Goal: Task Accomplishment & Management: Complete application form

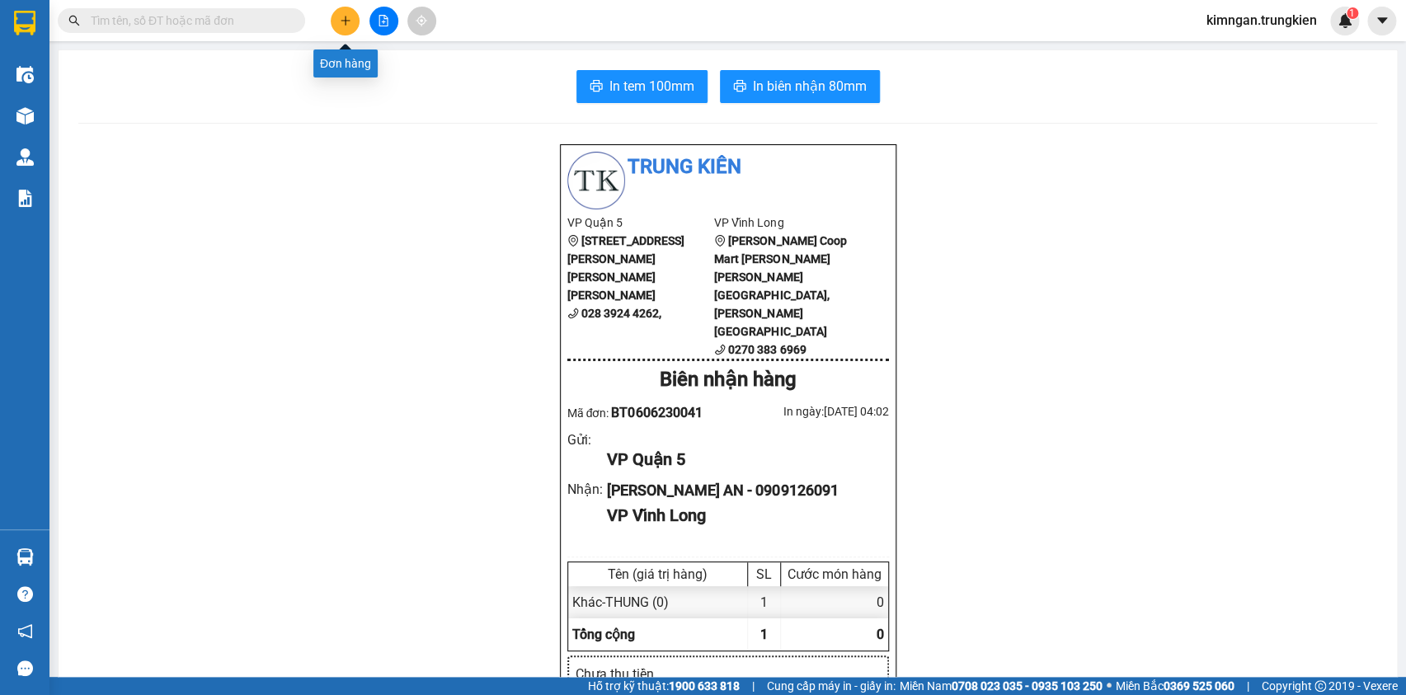
click at [351, 17] on button at bounding box center [345, 21] width 29 height 29
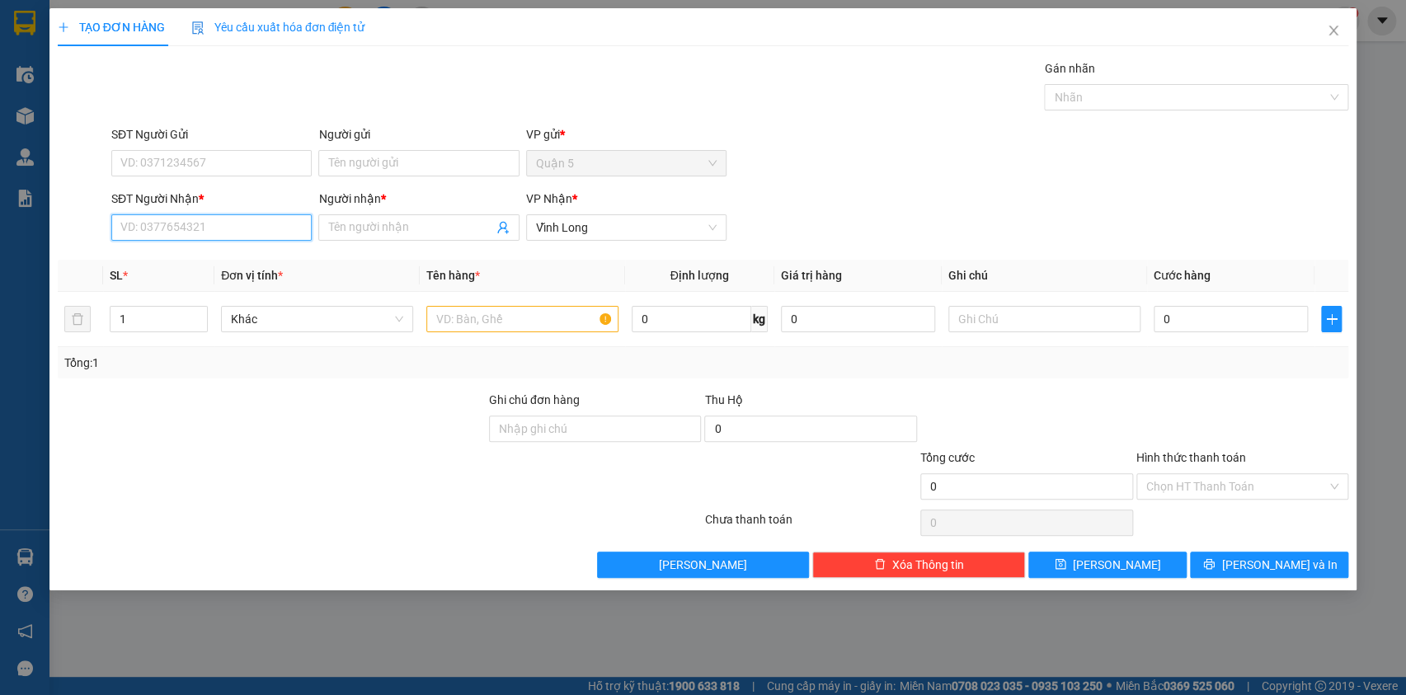
click at [180, 236] on input "SĐT Người Nhận *" at bounding box center [211, 227] width 200 height 26
drag, startPoint x: 189, startPoint y: 243, endPoint x: 181, endPoint y: 254, distance: 13.5
click at [189, 243] on div "SĐT Người Nhận * VD: 0377654321" at bounding box center [211, 219] width 200 height 58
click at [181, 254] on div "Transit Pickup Surcharge Ids Transit Deliver Surcharge Ids Transit Deliver Surc…" at bounding box center [703, 318] width 1291 height 519
click at [170, 223] on input "SĐT Người Nhận *" at bounding box center [211, 227] width 200 height 26
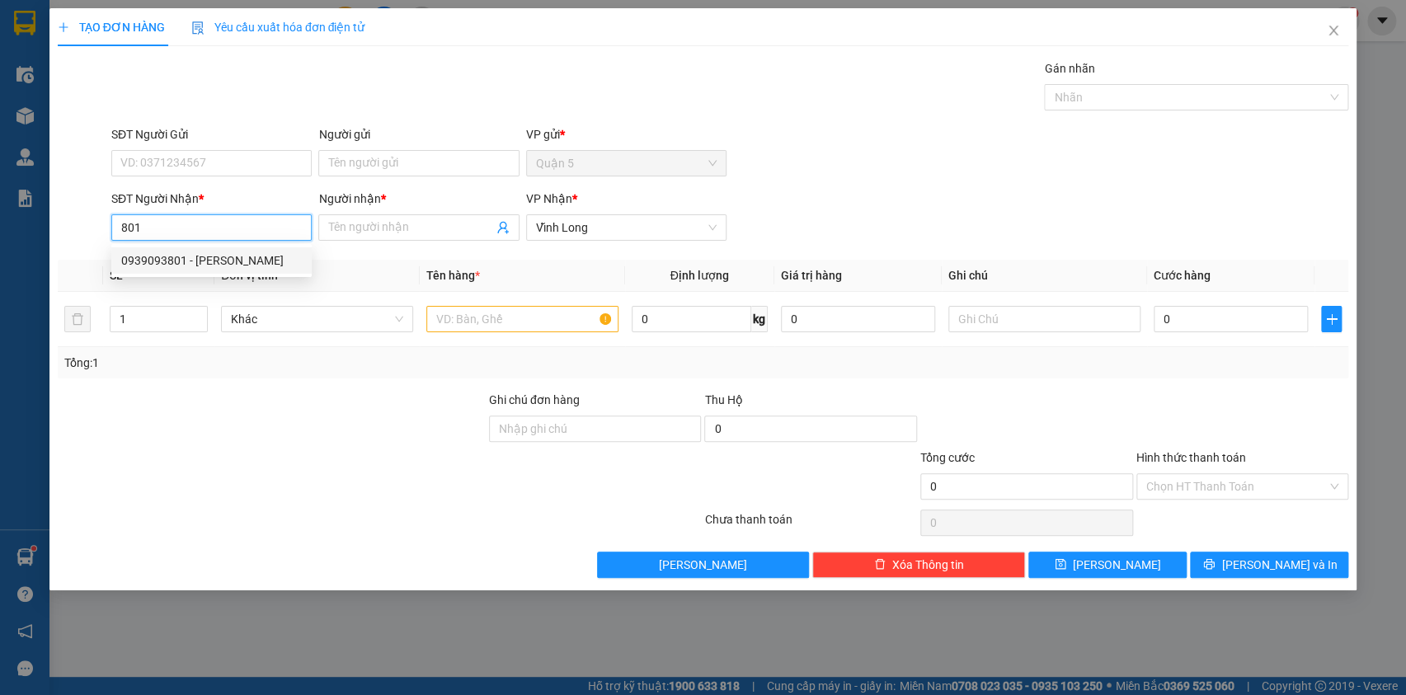
click at [185, 265] on div "0939093801 - [PERSON_NAME]" at bounding box center [211, 260] width 181 height 18
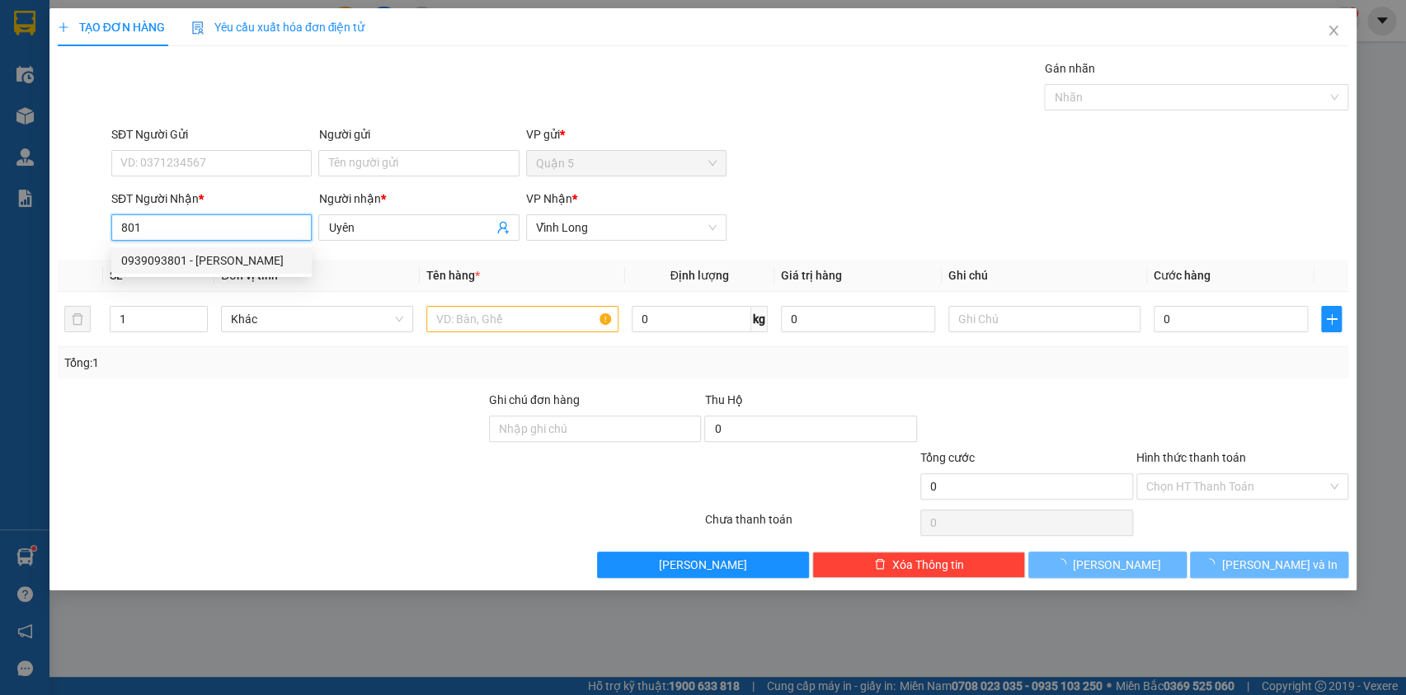
type input "0939093801"
type input "Uyên"
type input "240.000"
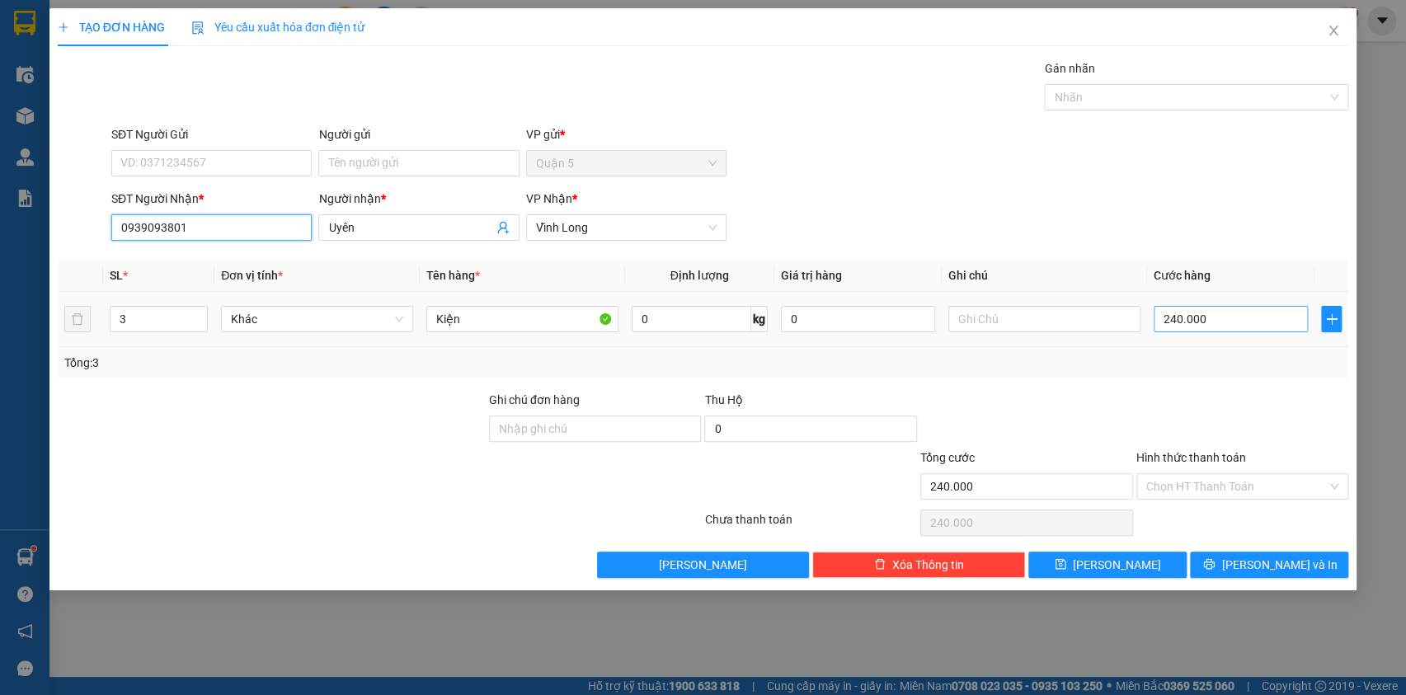
type input "0939093801"
type input "0"
type input "1"
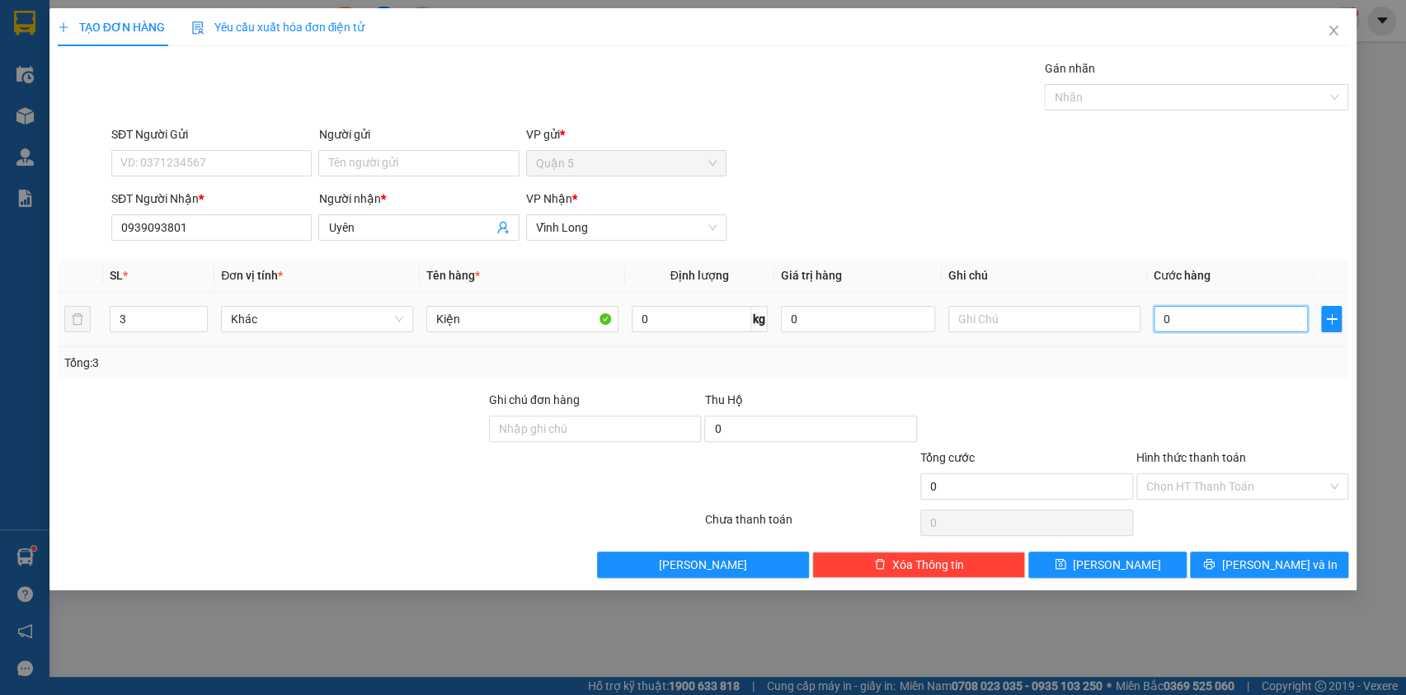
type input "1"
type input "01"
type input "16"
type input "016"
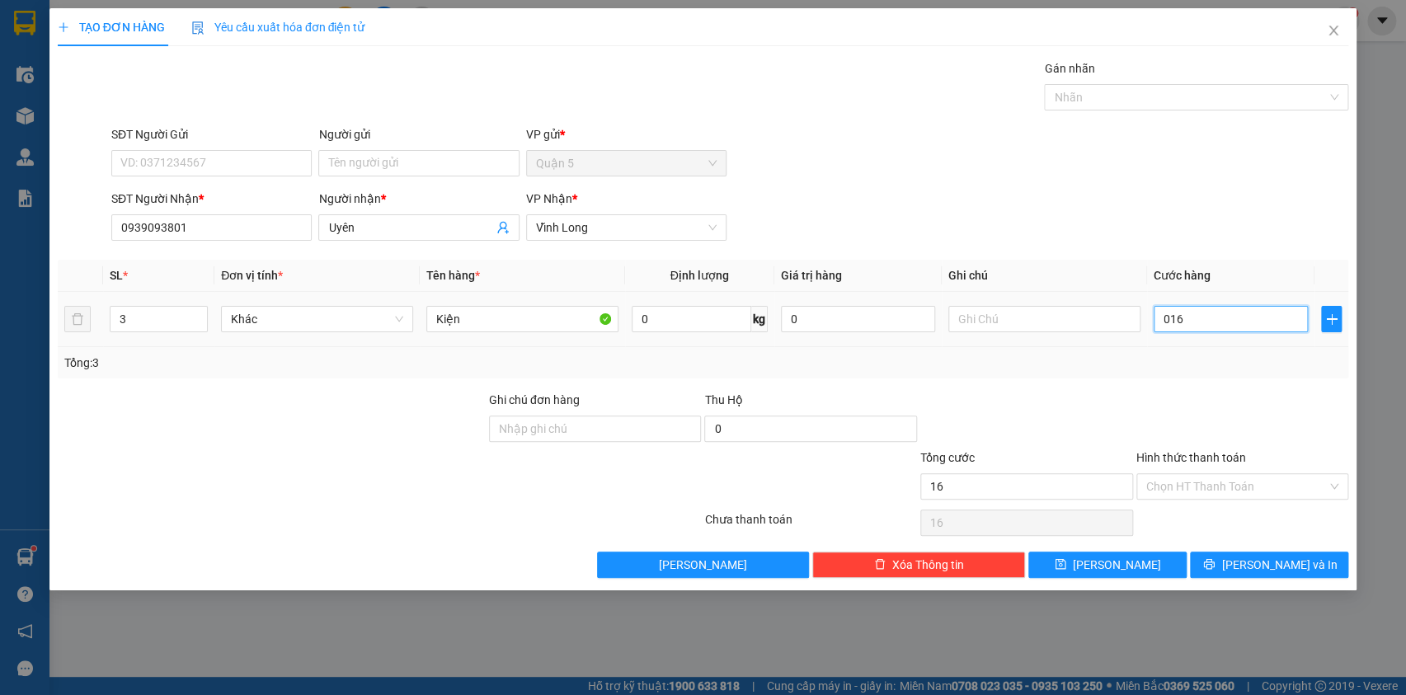
type input "160"
type input "0.160"
type input "160.000"
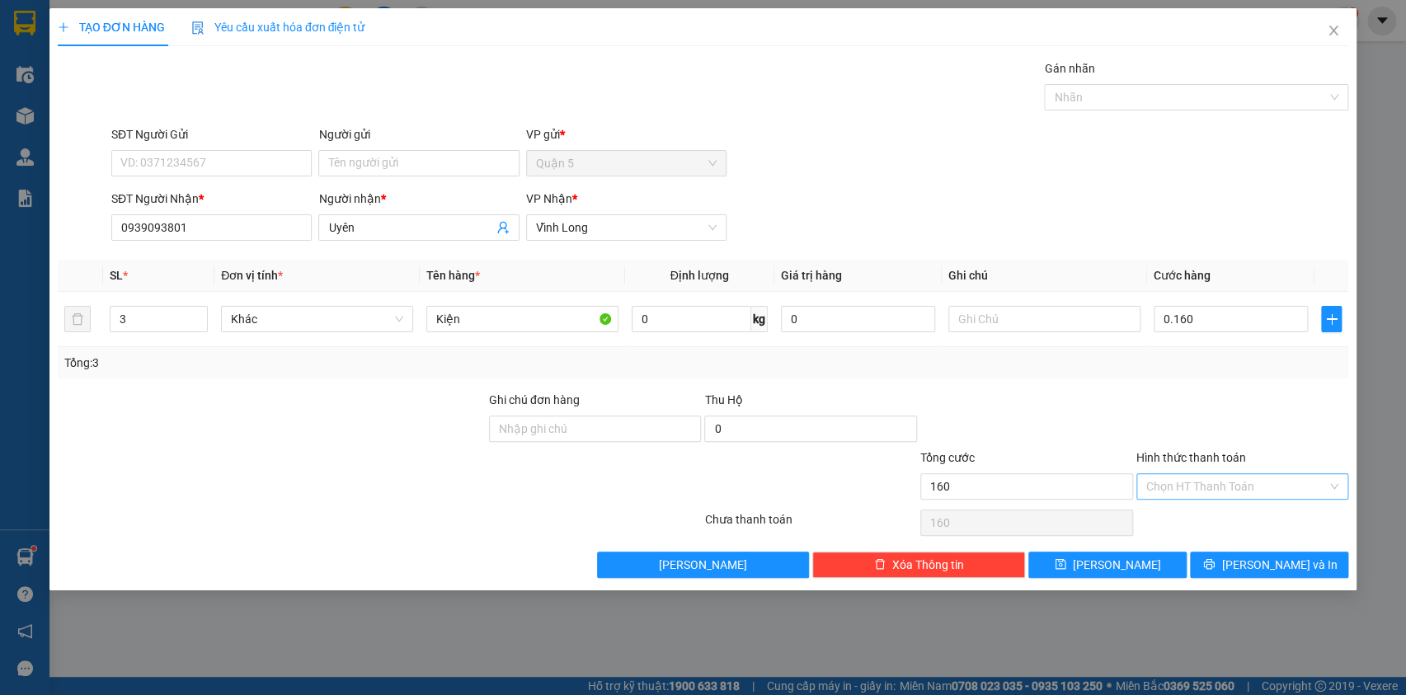
type input "160.000"
click at [1179, 483] on input "Hình thức thanh toán" at bounding box center [1236, 486] width 181 height 25
click at [1181, 519] on div "Tại văn phòng" at bounding box center [1241, 518] width 193 height 18
type input "0"
click at [139, 314] on input "3" at bounding box center [158, 319] width 97 height 25
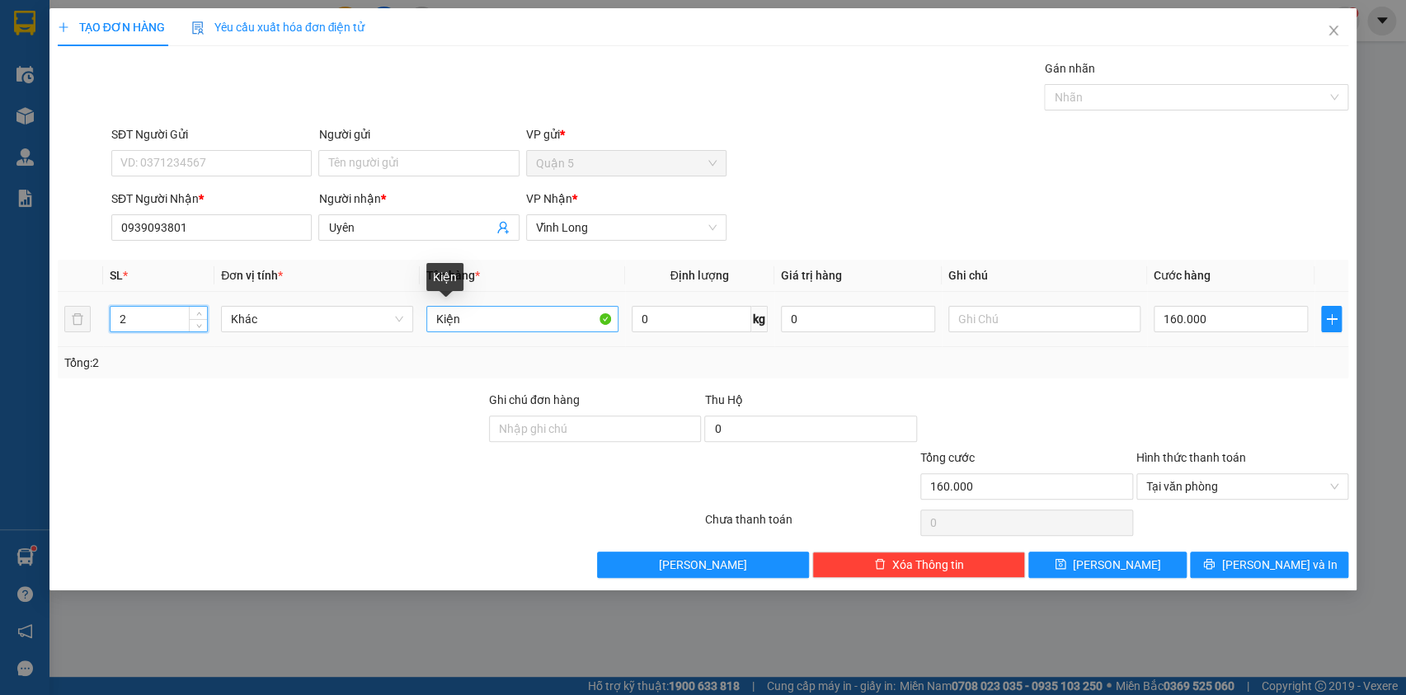
type input "2"
click at [466, 319] on input "Kiện" at bounding box center [522, 319] width 192 height 26
type input "K"
type input "thung"
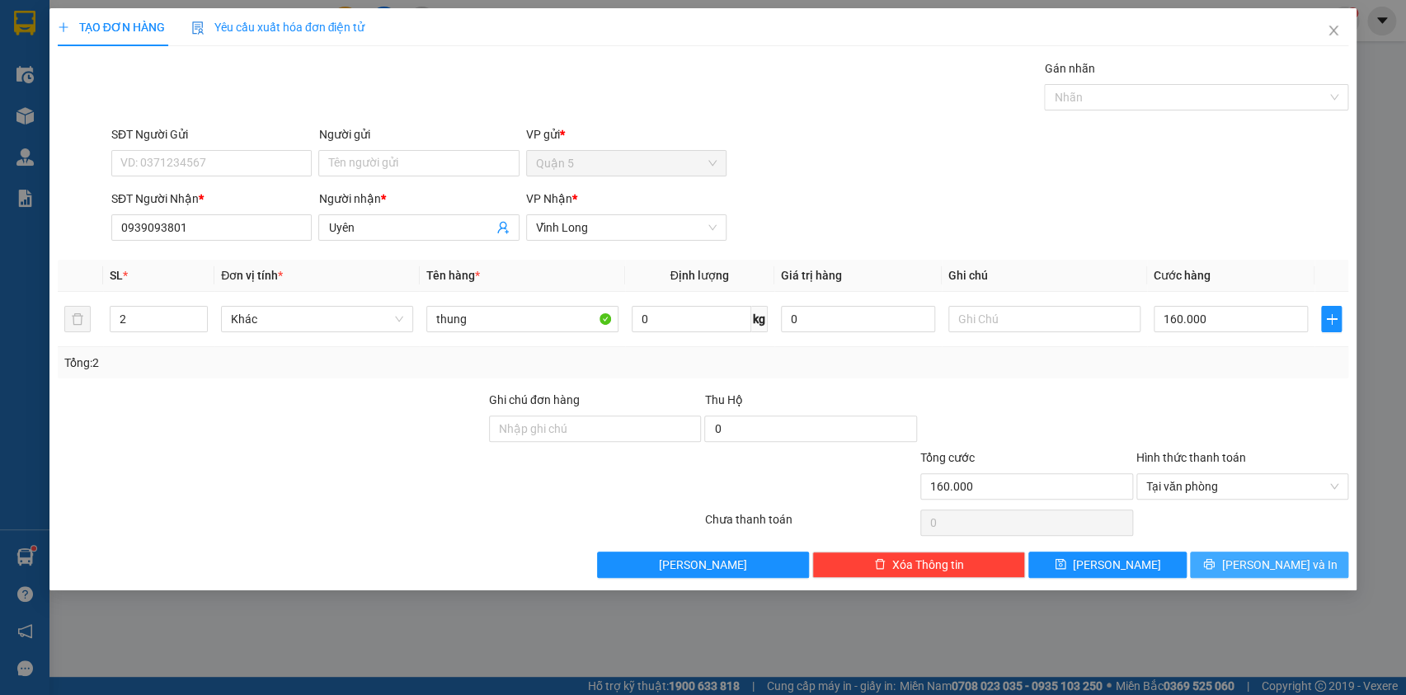
click at [1232, 553] on button "[PERSON_NAME] và In" at bounding box center [1269, 565] width 158 height 26
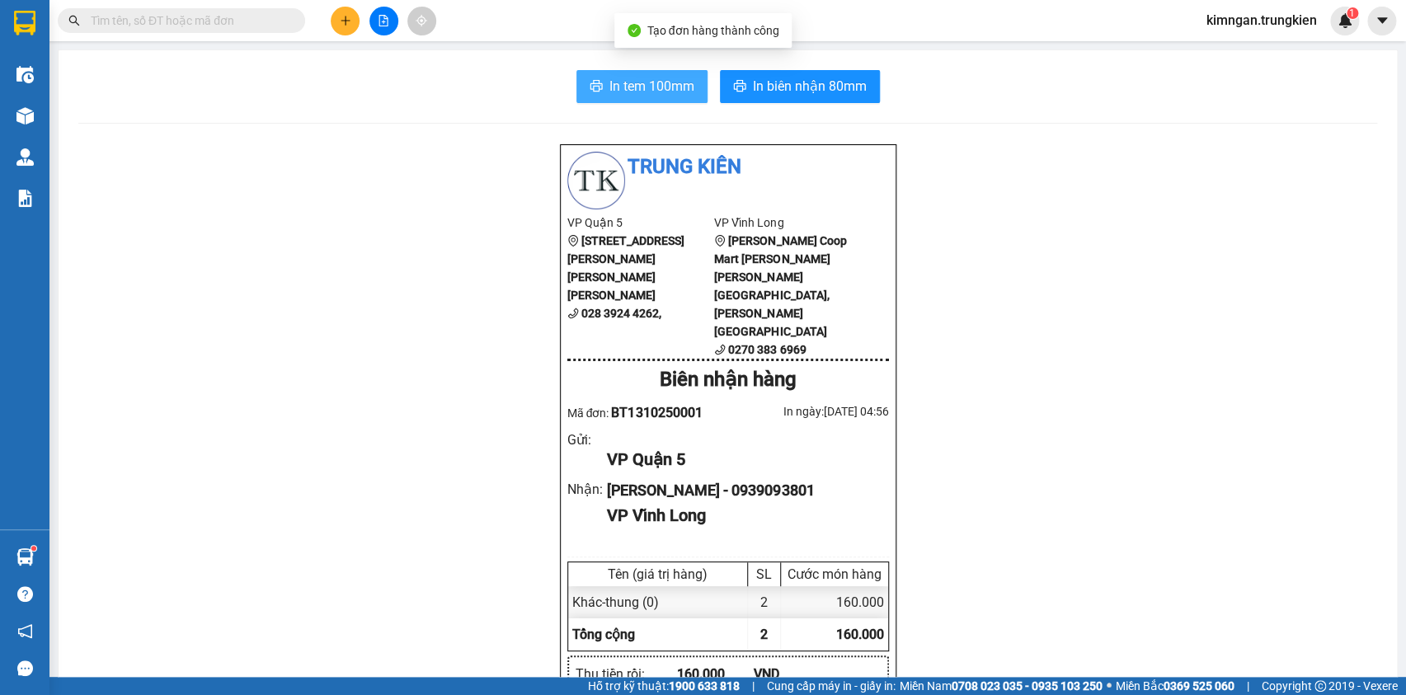
click at [672, 76] on span "In tem 100mm" at bounding box center [651, 86] width 85 height 21
click at [672, 78] on span "In tem 100mm" at bounding box center [651, 86] width 85 height 21
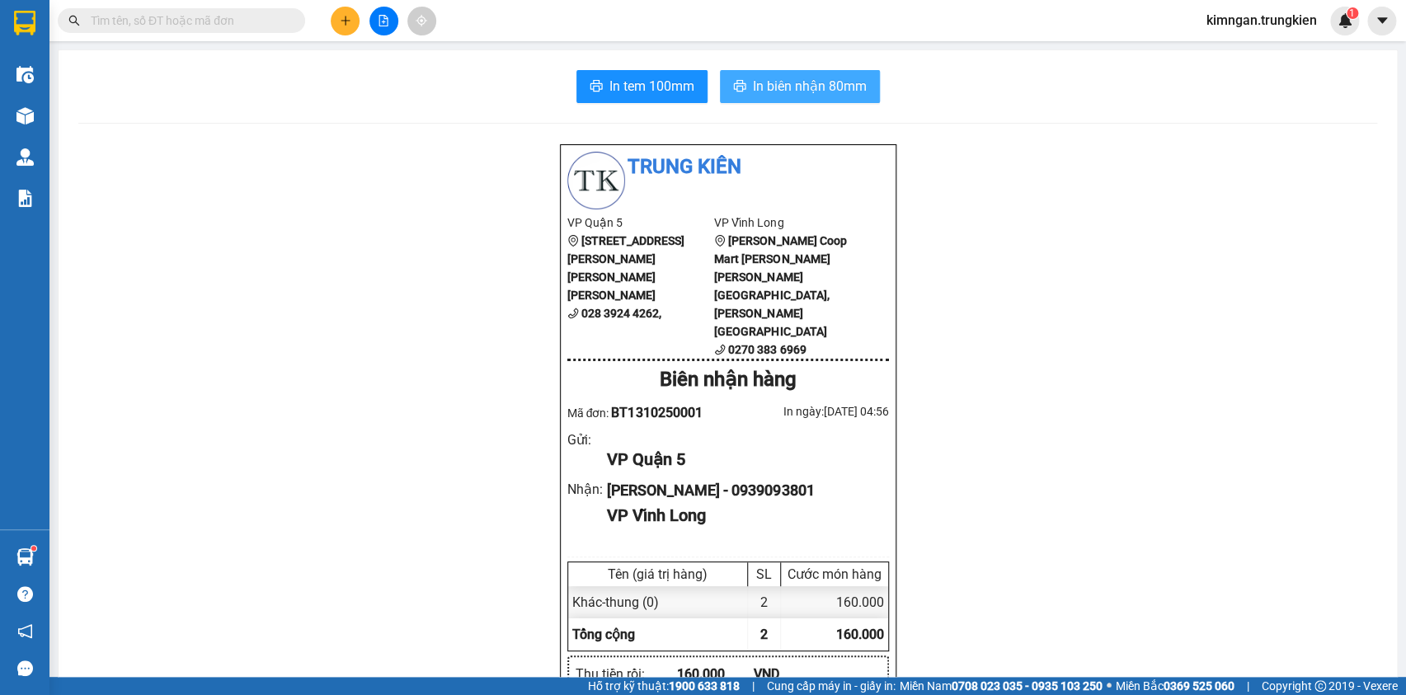
click at [769, 83] on span "In biên nhận 80mm" at bounding box center [810, 86] width 114 height 21
click at [348, 24] on icon "plus" at bounding box center [346, 21] width 12 height 12
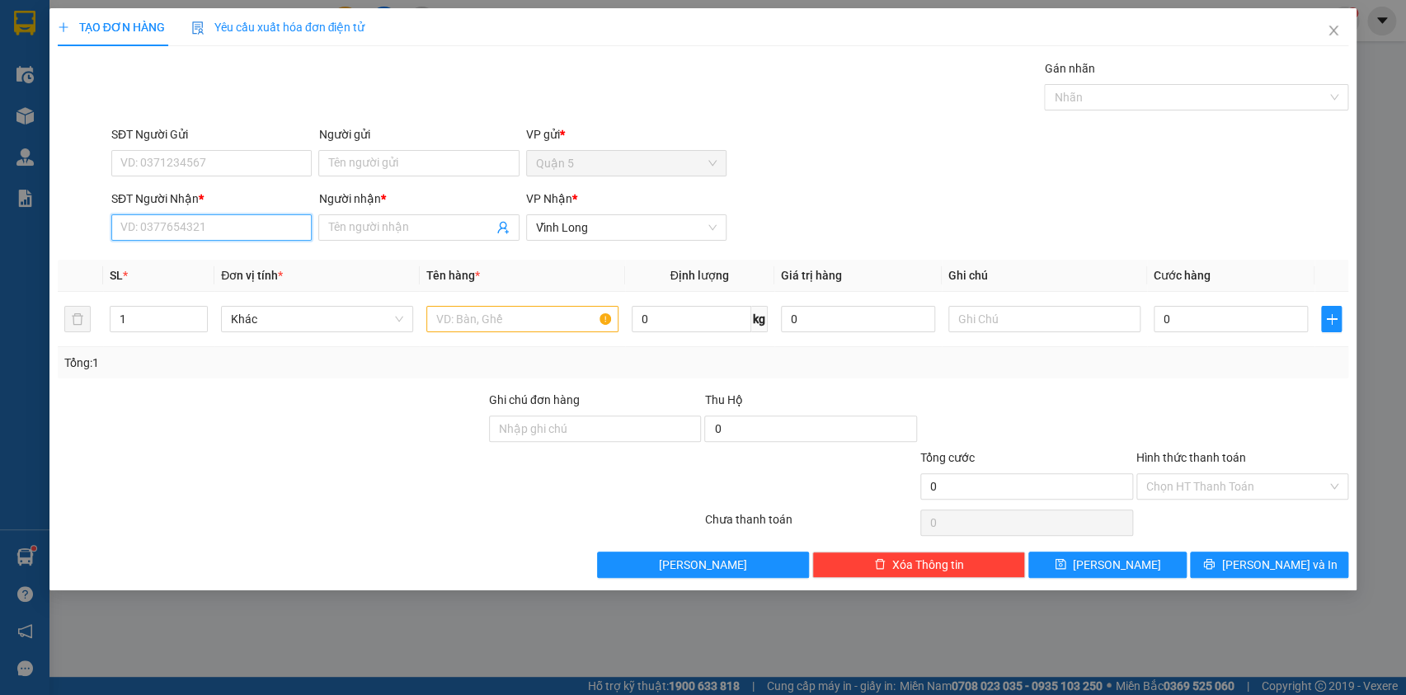
drag, startPoint x: 215, startPoint y: 224, endPoint x: 330, endPoint y: 247, distance: 116.9
click at [220, 224] on input "SĐT Người Nhận *" at bounding box center [211, 227] width 200 height 26
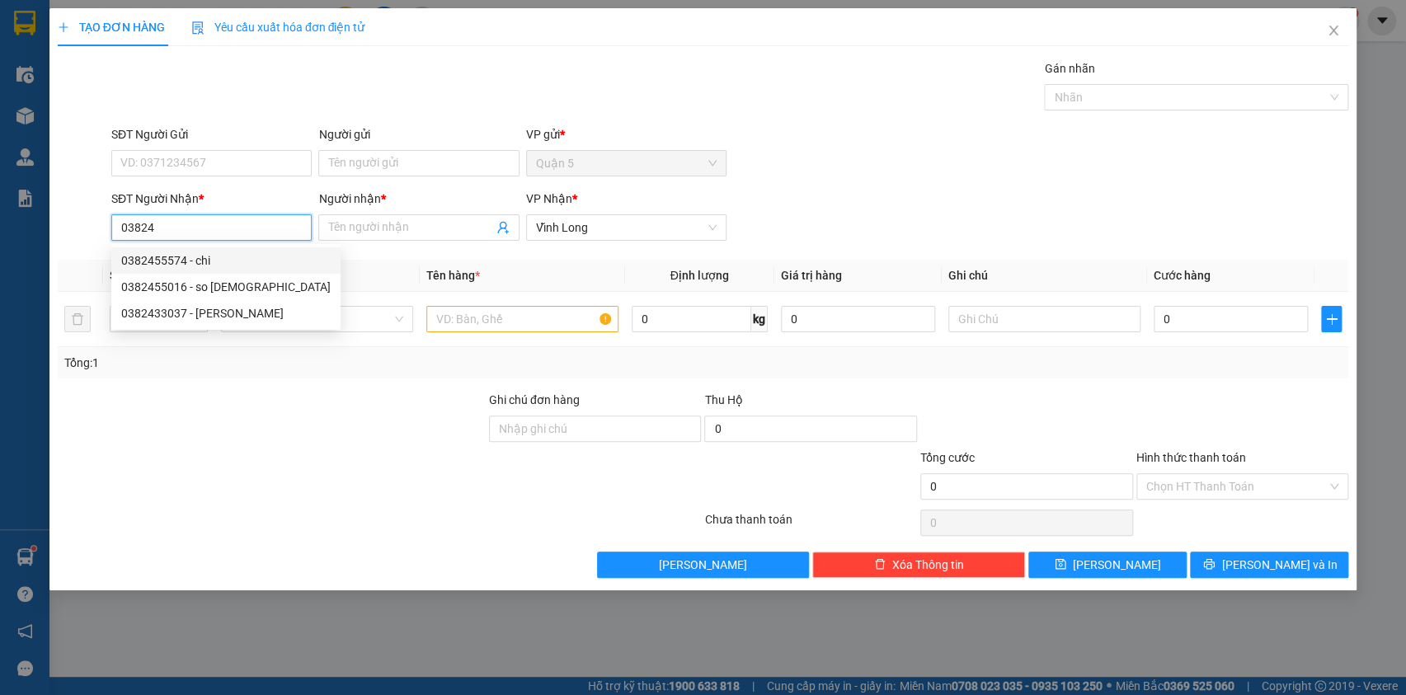
click at [233, 260] on div "0382455574 - chi" at bounding box center [225, 260] width 209 height 18
type input "0382455574"
type input "chi"
type input "50.000"
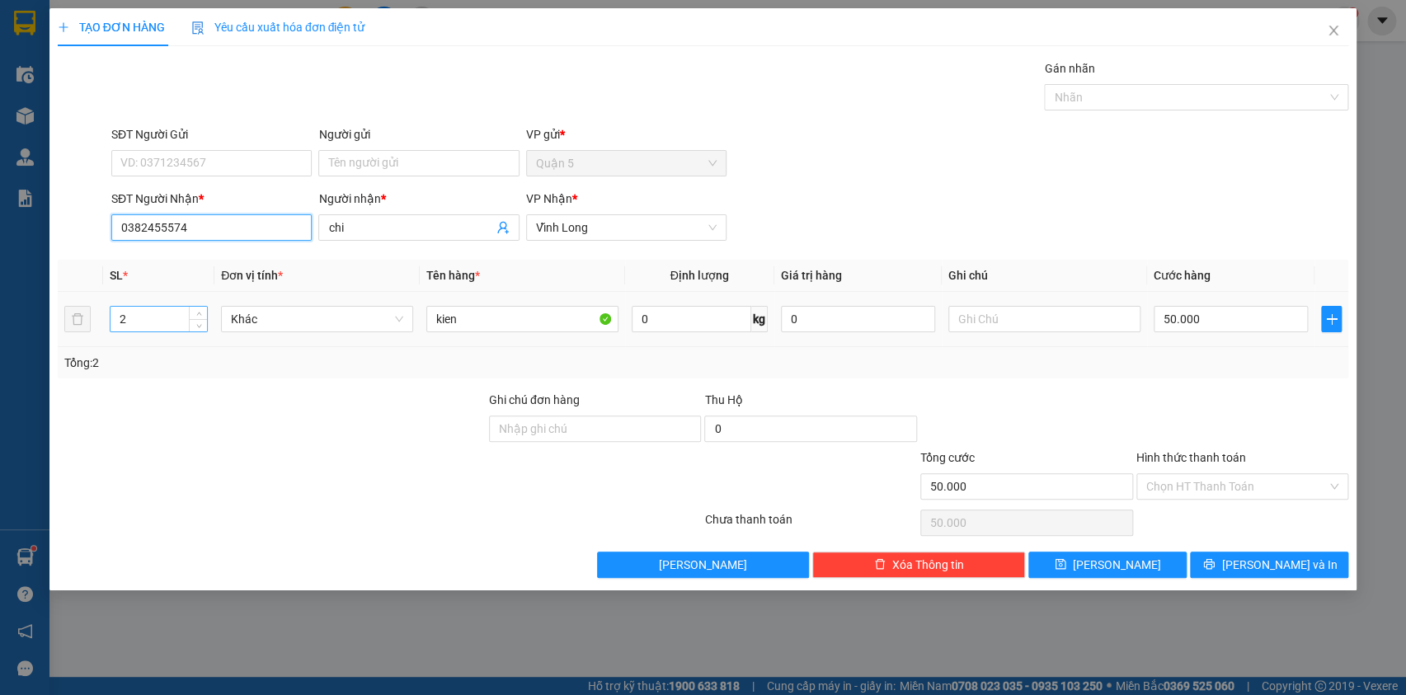
type input "0382455574"
click at [129, 318] on input "2" at bounding box center [158, 319] width 97 height 25
click at [1212, 312] on input "50.000" at bounding box center [1230, 319] width 155 height 26
type input "0"
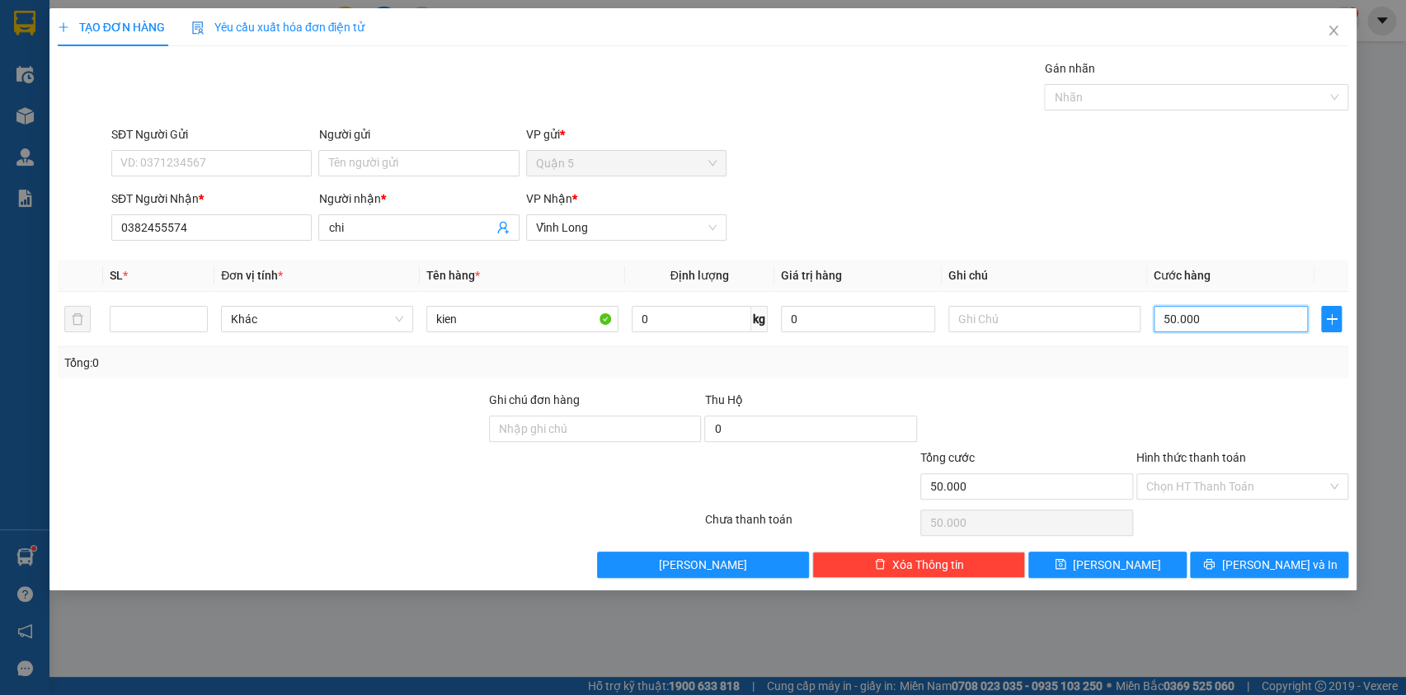
type input "0"
type input "4"
type input "04"
type input "40"
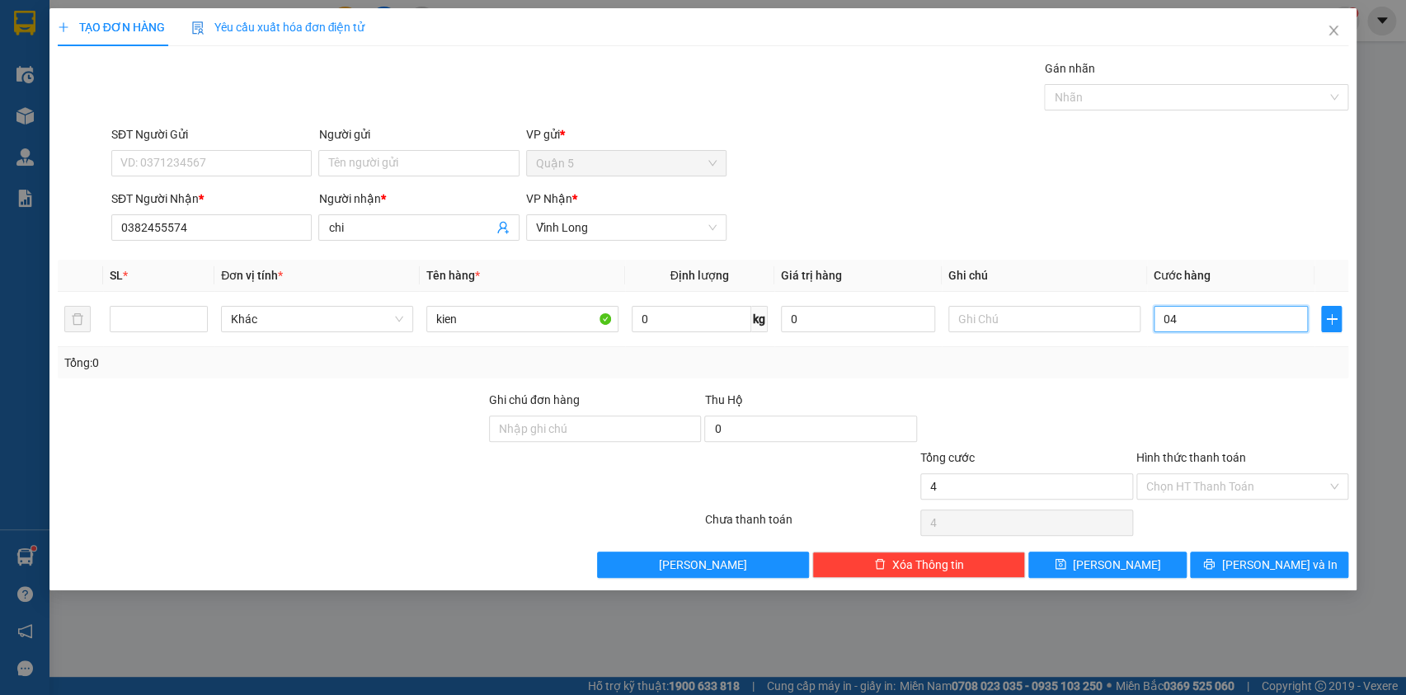
type input "40"
type input "040"
type input "40.000"
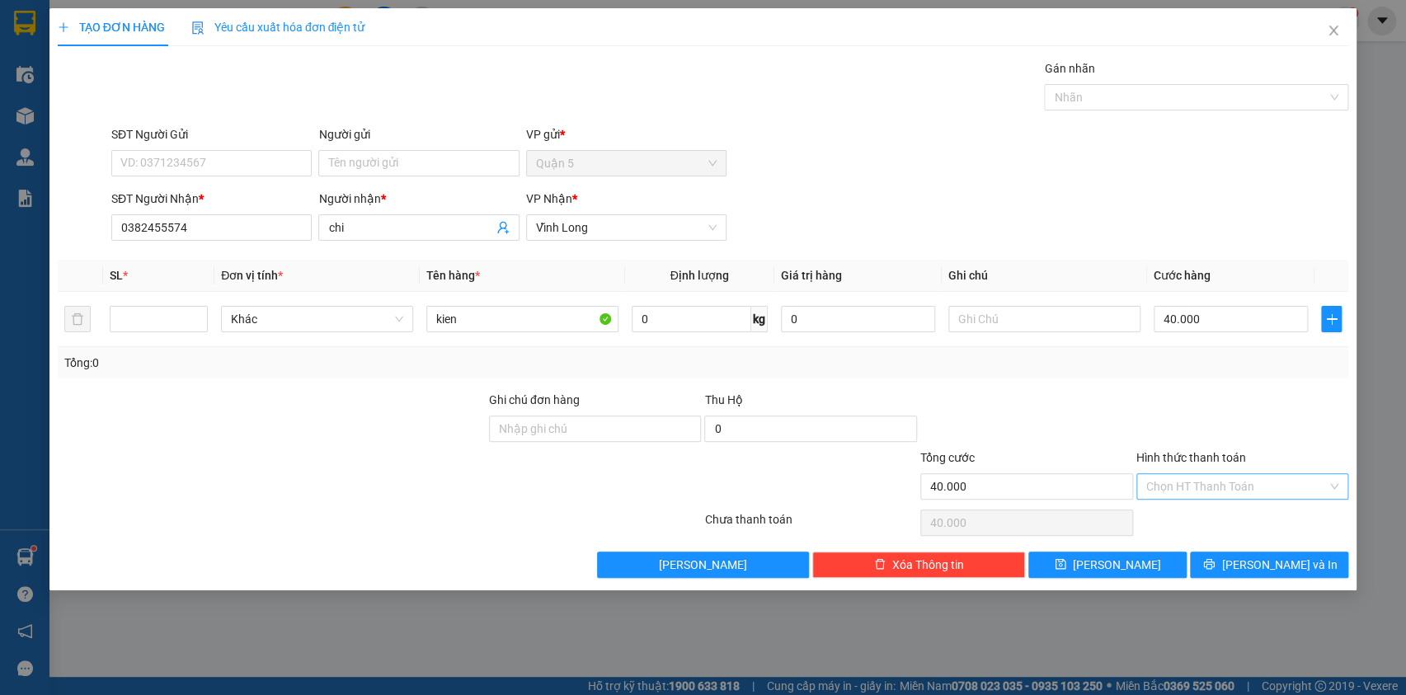
click at [1203, 474] on input "Hình thức thanh toán" at bounding box center [1236, 486] width 181 height 25
click at [1171, 519] on div "Tại văn phòng" at bounding box center [1241, 518] width 193 height 18
type input "0"
click at [1254, 556] on span "[PERSON_NAME] và In" at bounding box center [1278, 565] width 115 height 18
click at [1267, 561] on span "[PERSON_NAME] và In" at bounding box center [1278, 565] width 115 height 18
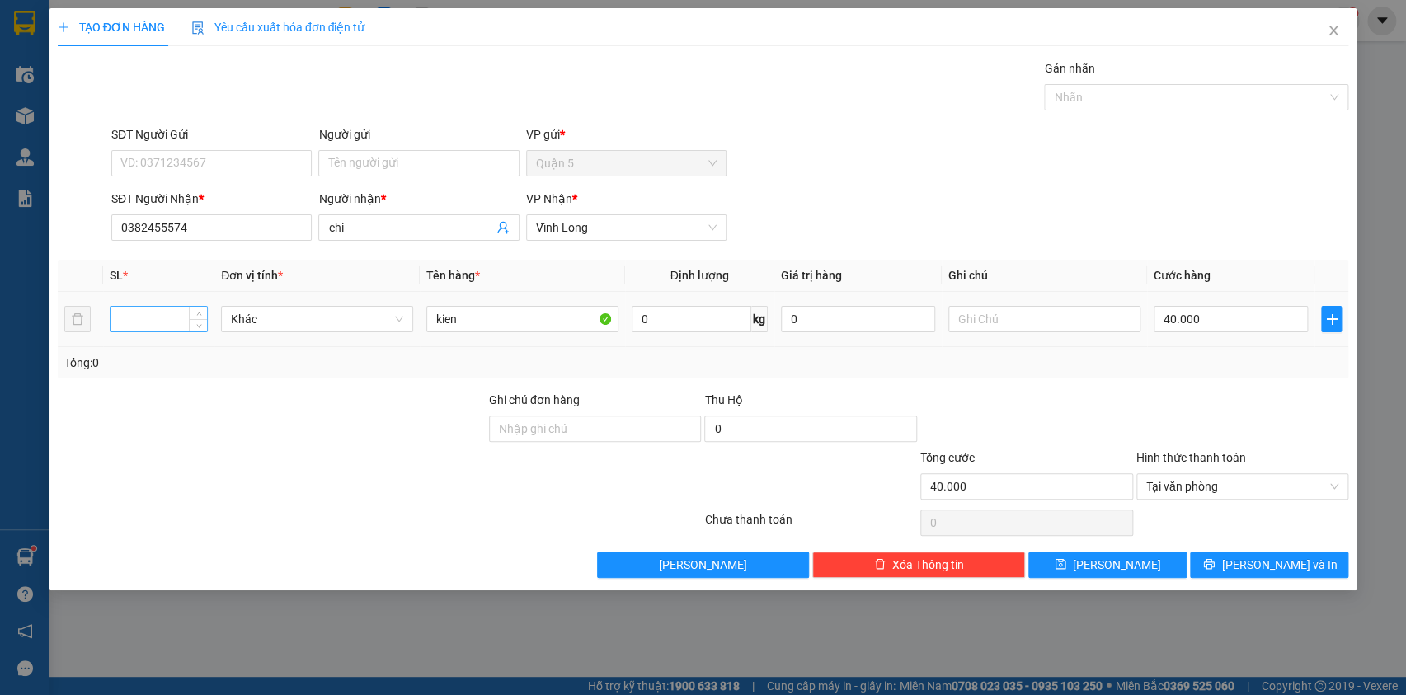
click at [133, 322] on input "number" at bounding box center [158, 319] width 97 height 25
type input "1"
drag, startPoint x: 1243, startPoint y: 561, endPoint x: 1228, endPoint y: 569, distance: 17.3
click at [1214, 560] on icon "printer" at bounding box center [1209, 564] width 11 height 11
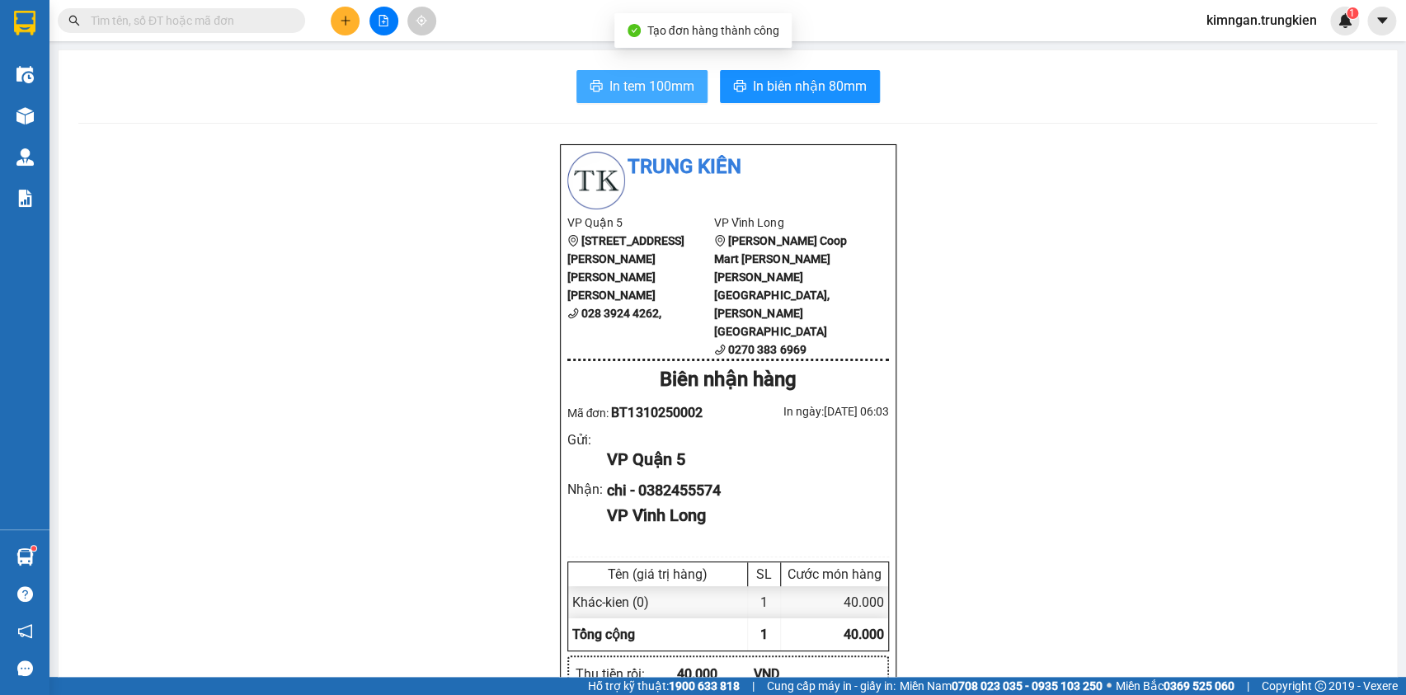
drag, startPoint x: 666, startPoint y: 86, endPoint x: 702, endPoint y: 85, distance: 36.3
click at [668, 86] on span "In tem 100mm" at bounding box center [651, 86] width 85 height 21
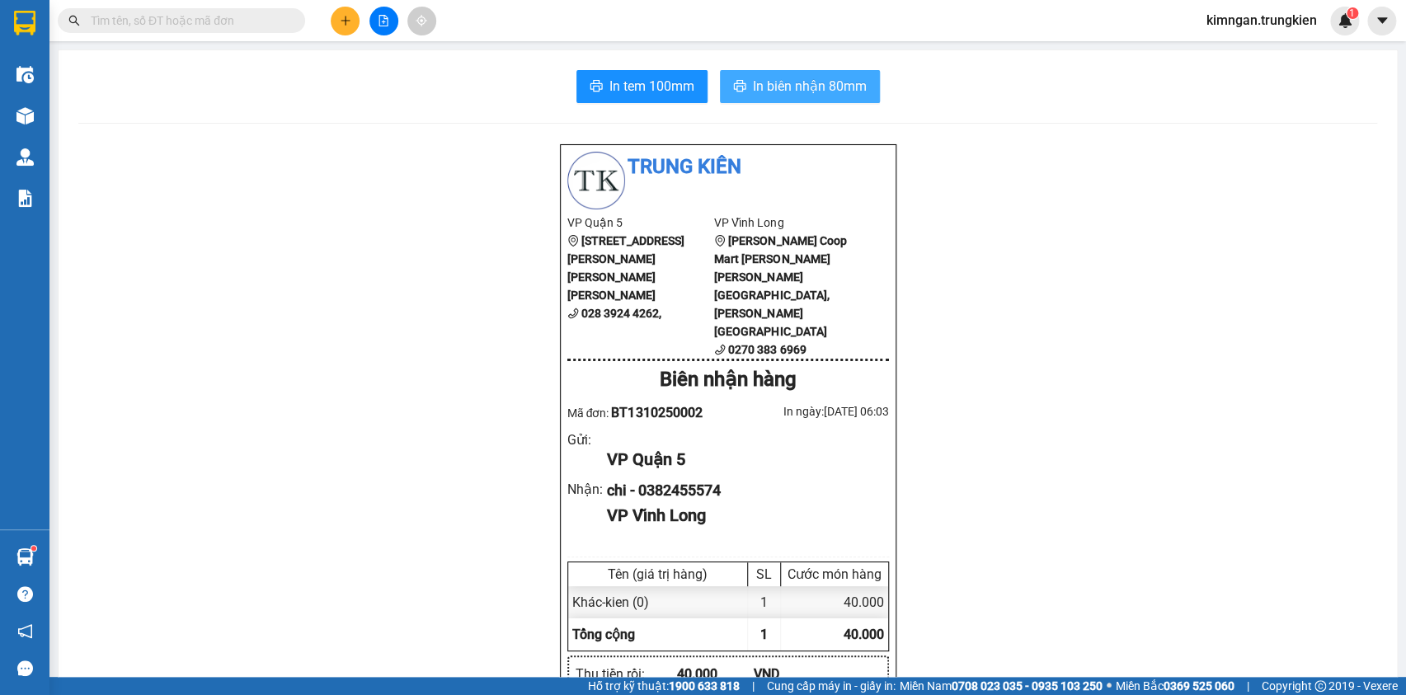
click at [780, 83] on span "In biên nhận 80mm" at bounding box center [810, 86] width 114 height 21
